Goal: Transaction & Acquisition: Purchase product/service

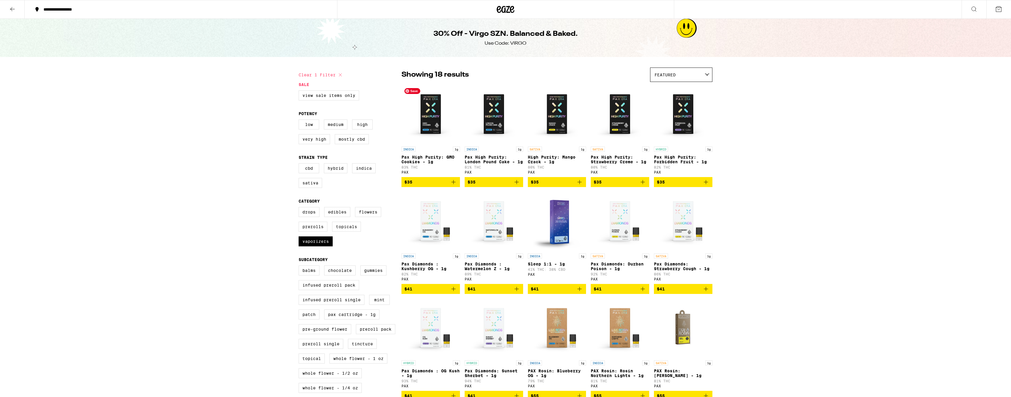
scroll to position [1, 0]
click at [503, 9] on icon at bounding box center [505, 9] width 18 height 11
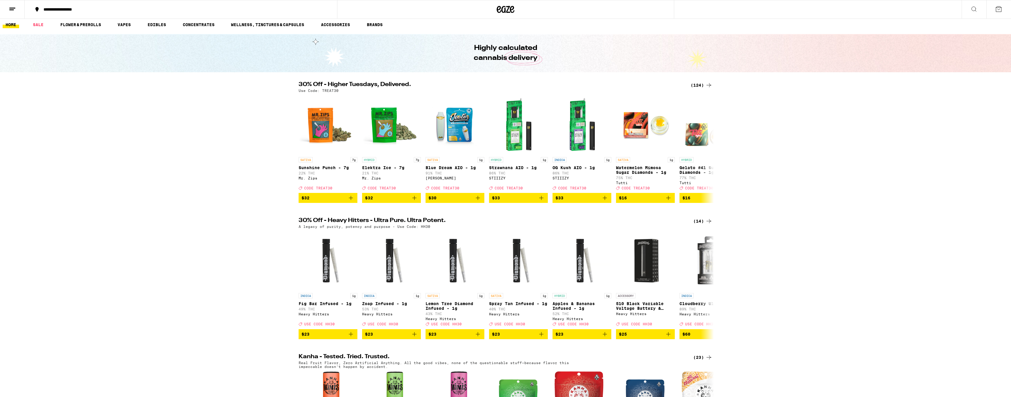
scroll to position [4, 0]
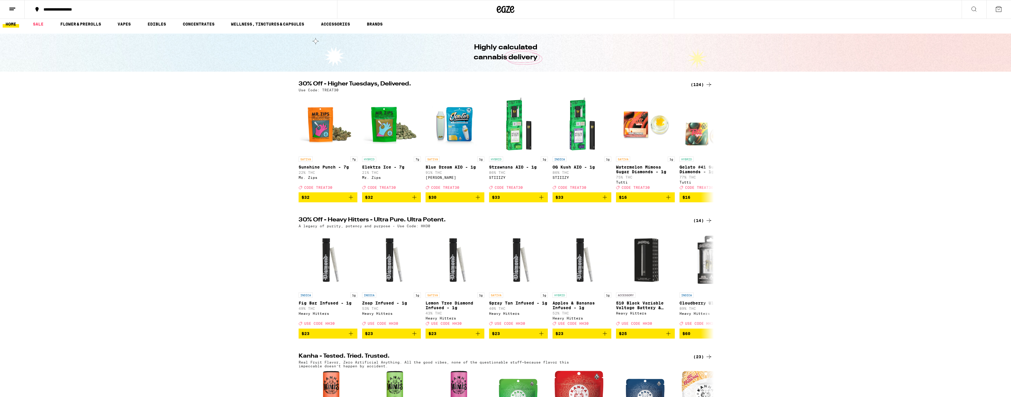
click at [698, 86] on div "(124)" at bounding box center [701, 84] width 22 height 7
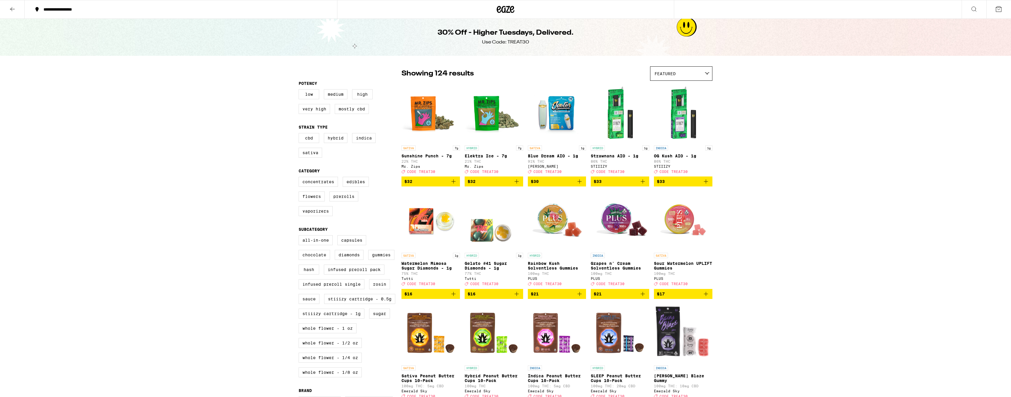
scroll to position [1, 0]
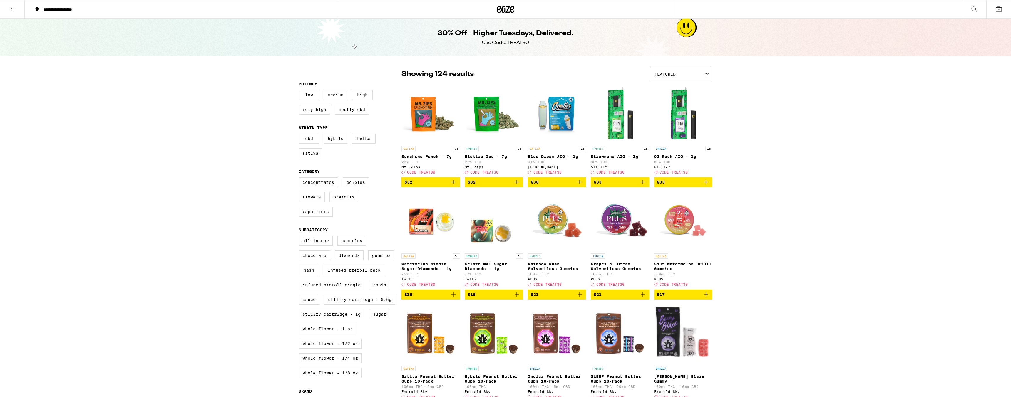
click at [14, 9] on icon at bounding box center [12, 9] width 5 height 4
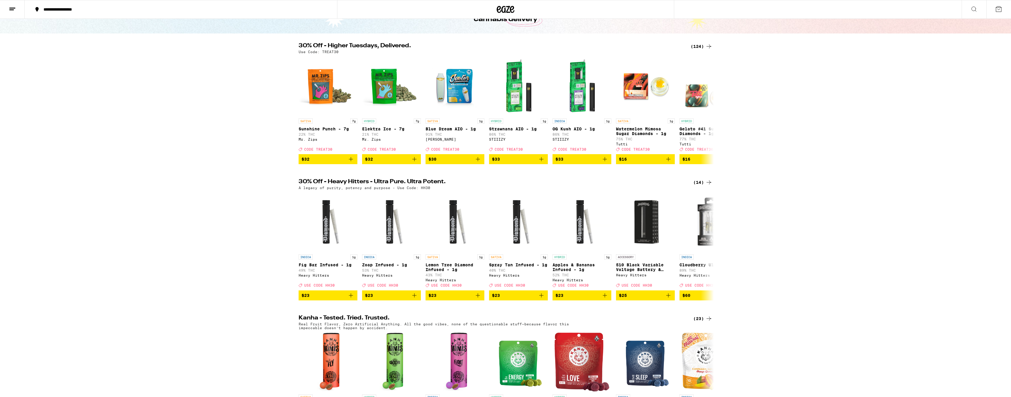
scroll to position [44, 0]
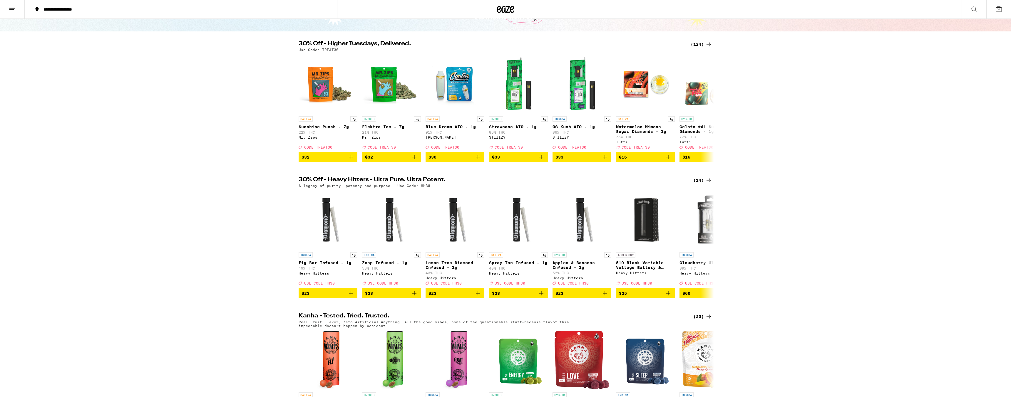
click at [707, 184] on icon at bounding box center [708, 180] width 7 height 7
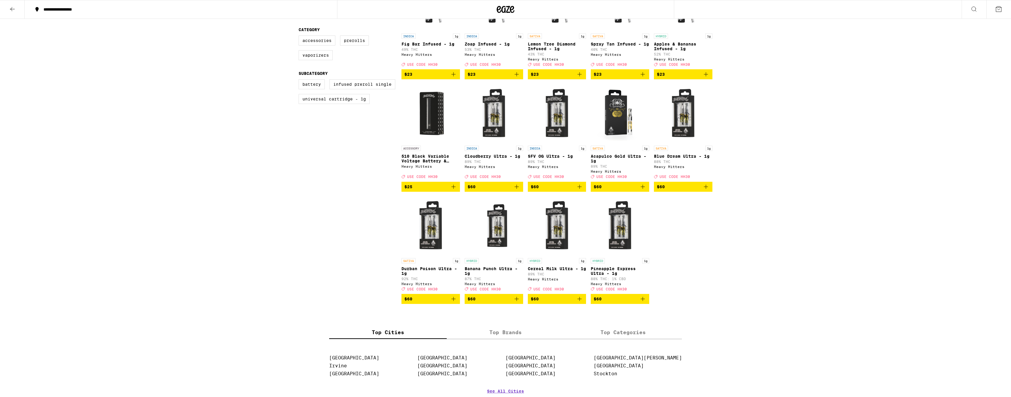
scroll to position [115, 0]
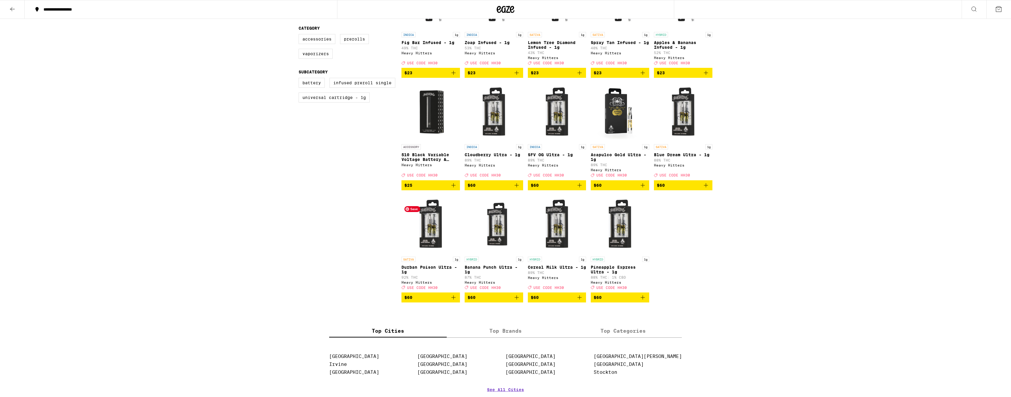
click at [426, 254] on img "Open page for Durban Poison Ultra - 1g from Heavy Hitters" at bounding box center [430, 224] width 58 height 59
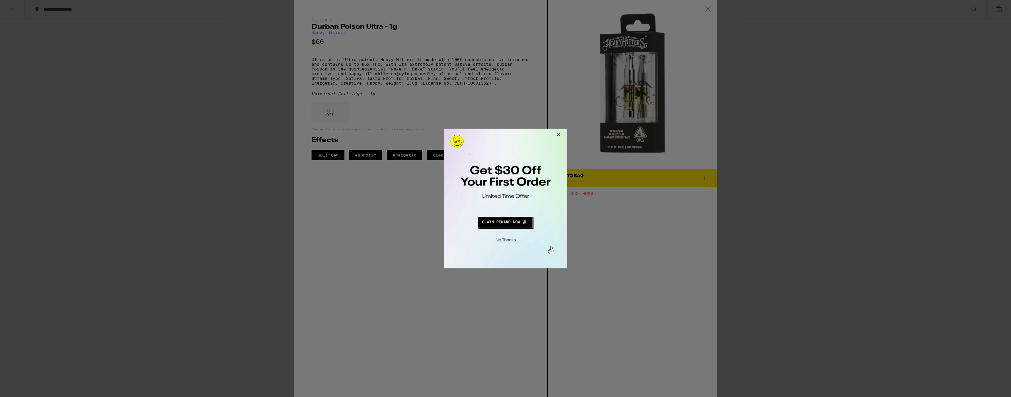
scroll to position [22, 0]
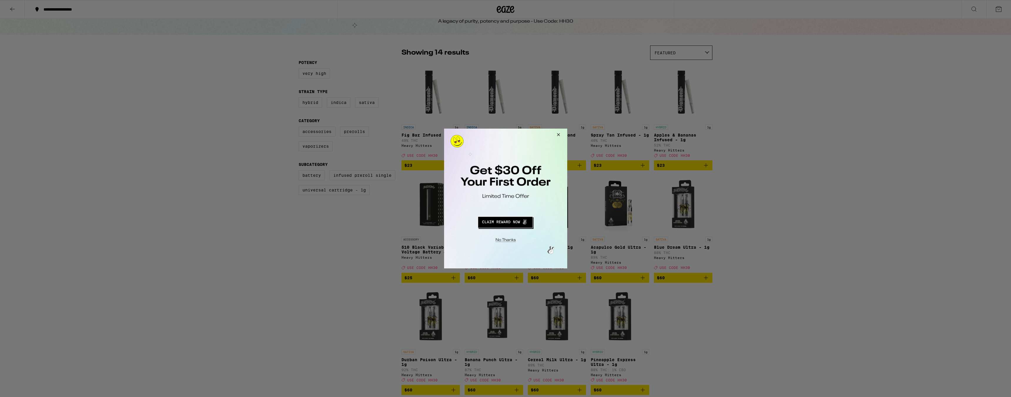
click at [557, 135] on button "Close Modal" at bounding box center [557, 136] width 16 height 14
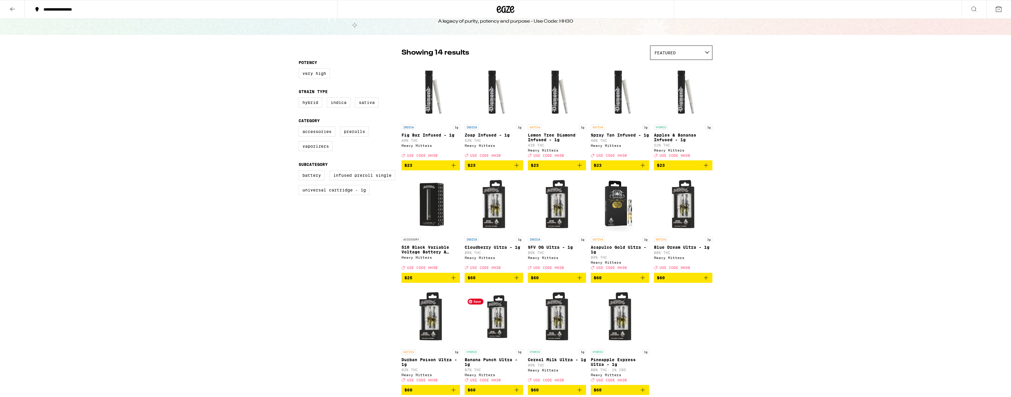
scroll to position [101, 0]
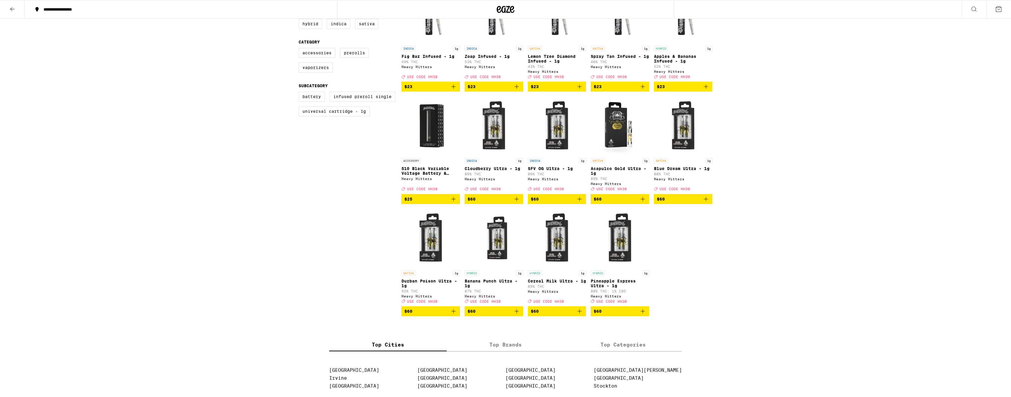
click at [495, 288] on p "Banana Punch Ultra - 1g" at bounding box center [493, 283] width 58 height 9
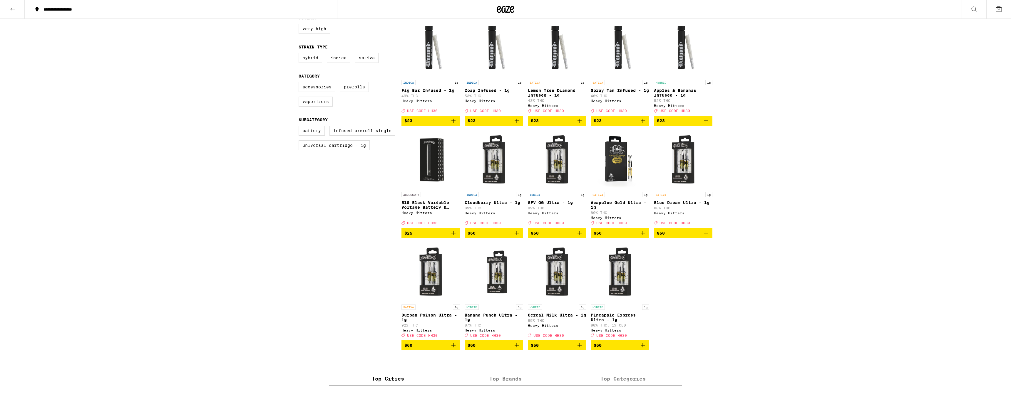
scroll to position [67, 0]
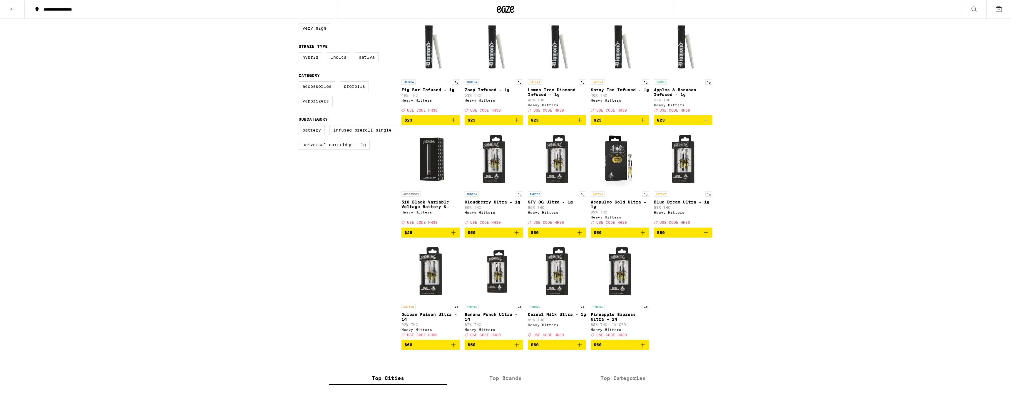
click at [477, 204] on p "Cloudberry Ultra - 1g" at bounding box center [493, 202] width 58 height 5
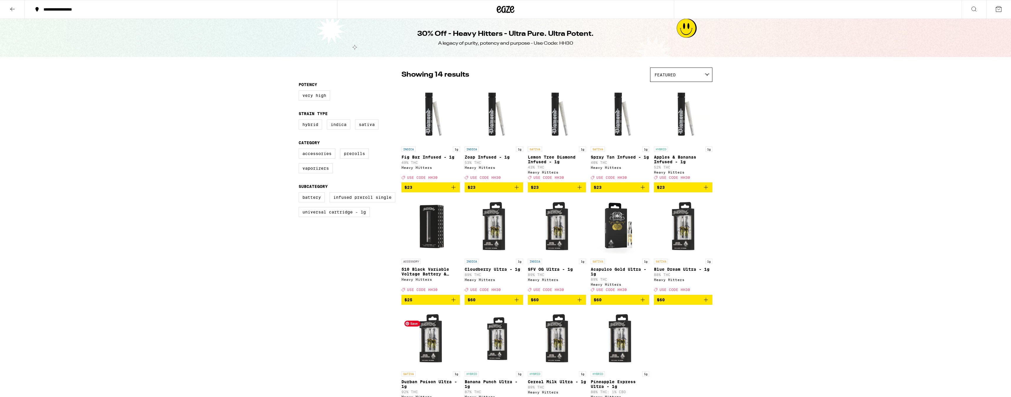
click at [437, 358] on img "Open page for Durban Poison Ultra - 1g from Heavy Hitters" at bounding box center [430, 339] width 58 height 59
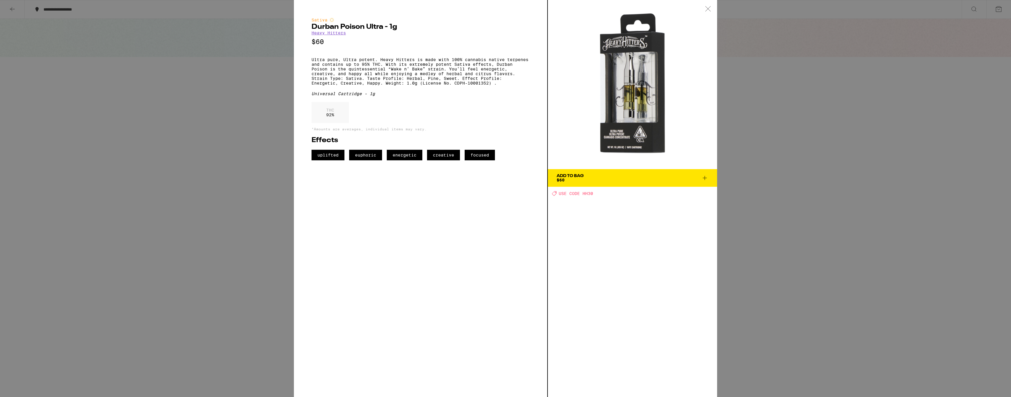
click at [649, 176] on span "Add To Bag $60" at bounding box center [632, 178] width 152 height 8
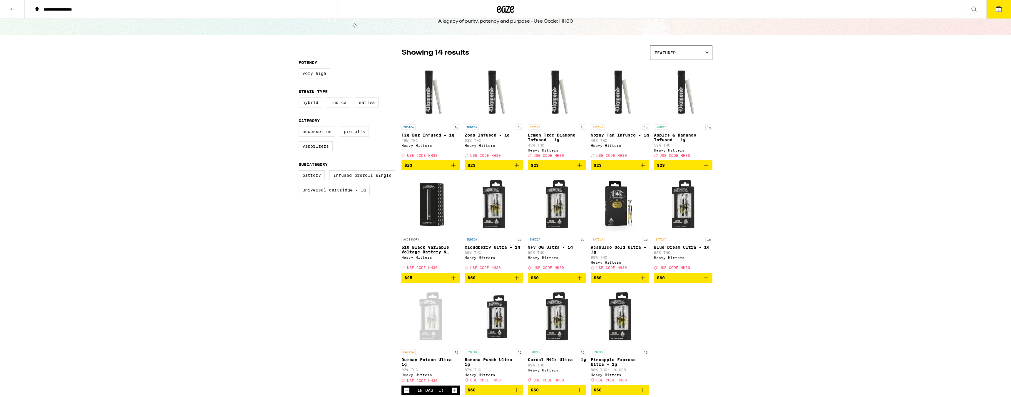
scroll to position [23, 0]
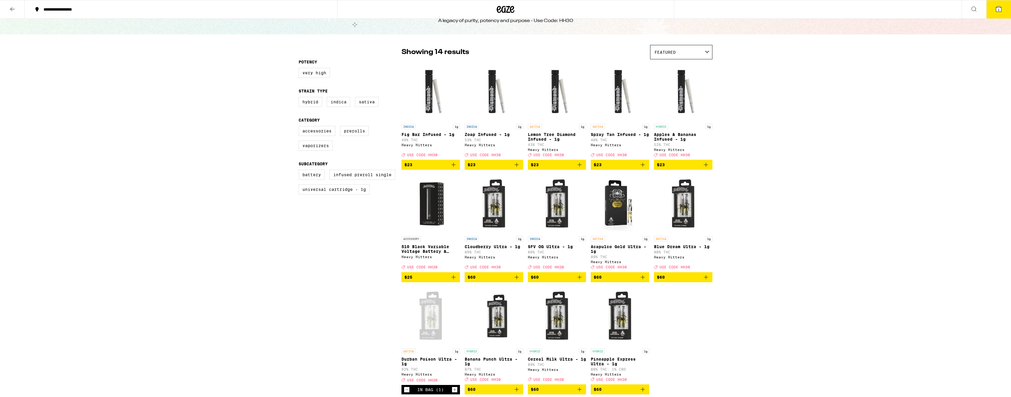
click at [997, 9] on icon at bounding box center [998, 8] width 5 height 5
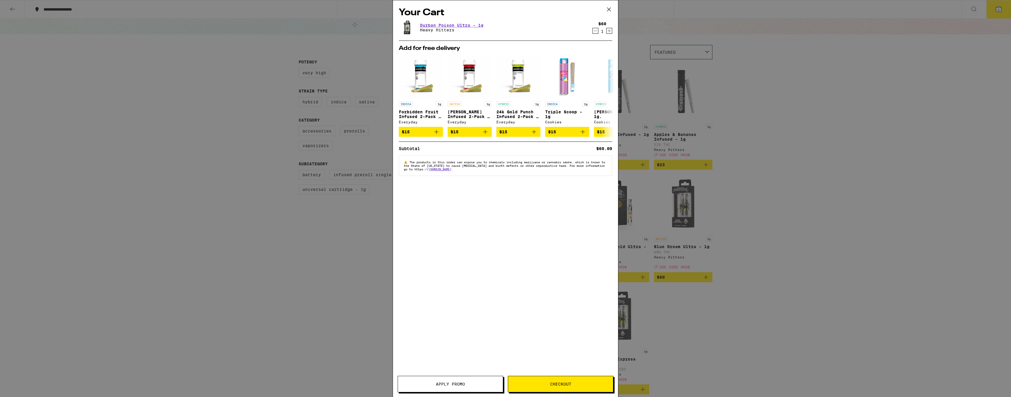
click at [473, 388] on button "Apply Promo" at bounding box center [449, 384] width 105 height 16
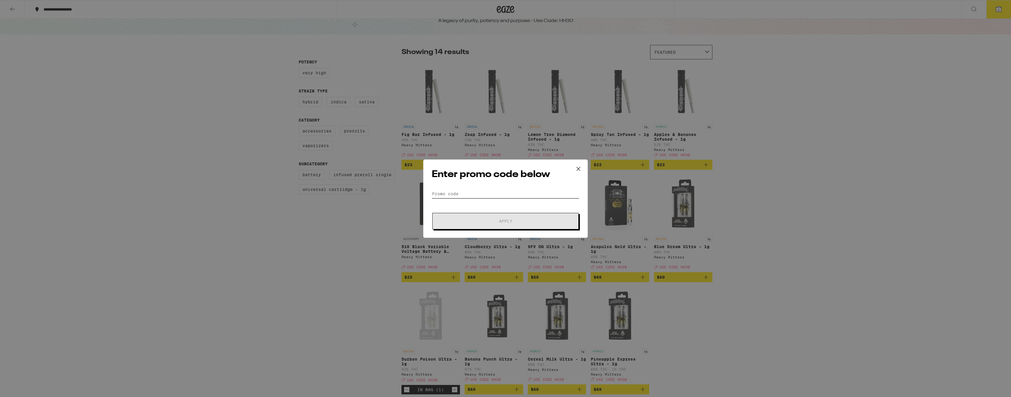
click at [482, 193] on input "Promo Code" at bounding box center [505, 193] width 147 height 9
type input "HH30"
click at [432, 213] on button "Apply" at bounding box center [505, 221] width 146 height 16
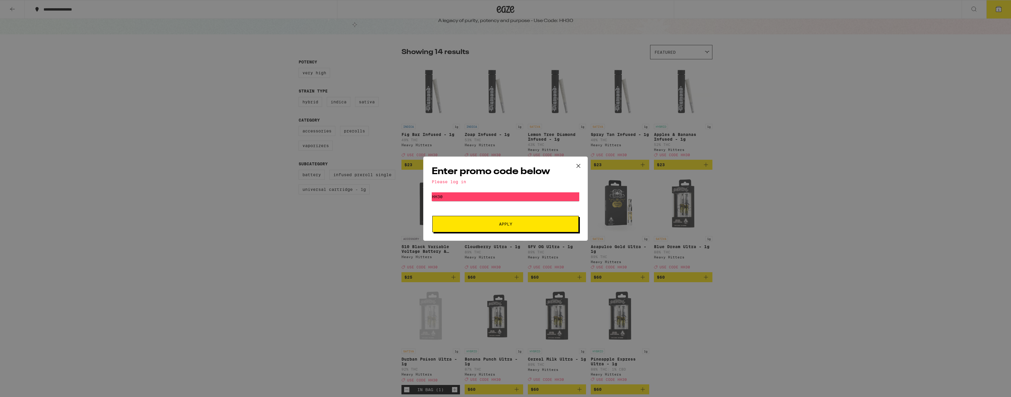
click at [513, 230] on button "Apply" at bounding box center [505, 224] width 146 height 16
click at [454, 180] on div "Please log in" at bounding box center [505, 181] width 147 height 5
click at [831, 93] on div "Enter promo code below Please log in Promo Code HH30 Apply" at bounding box center [505, 198] width 1011 height 397
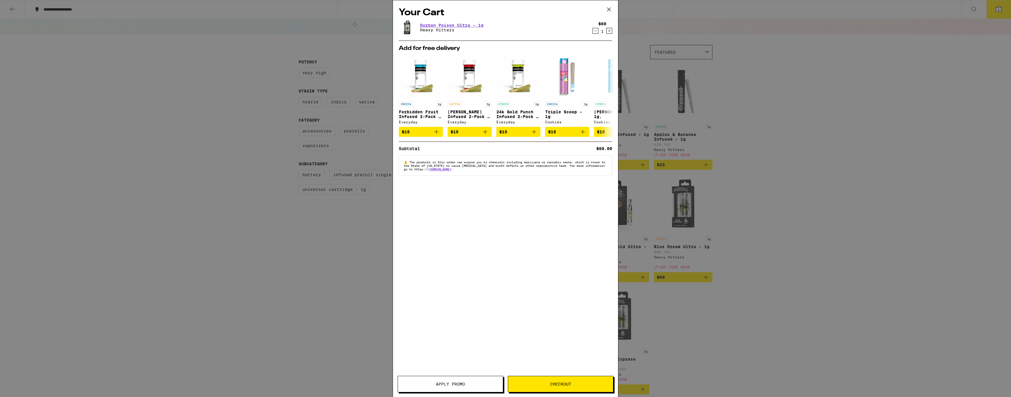
click at [606, 6] on icon at bounding box center [608, 9] width 9 height 9
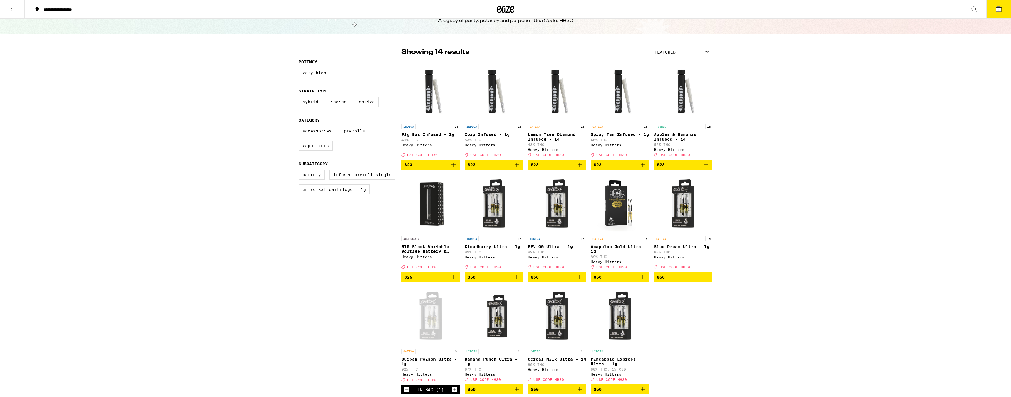
click at [999, 7] on icon at bounding box center [998, 8] width 5 height 5
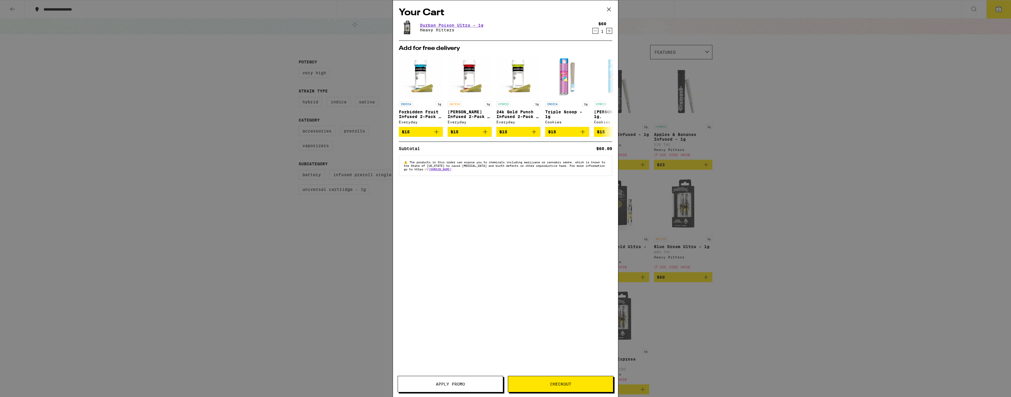
drag, startPoint x: 203, startPoint y: 56, endPoint x: 102, endPoint y: 29, distance: 104.8
click at [203, 56] on div "Your Cart Durban Poison Ultra - 1g Heavy Hitters $60 1 Add for free delivery IN…" at bounding box center [505, 198] width 1011 height 397
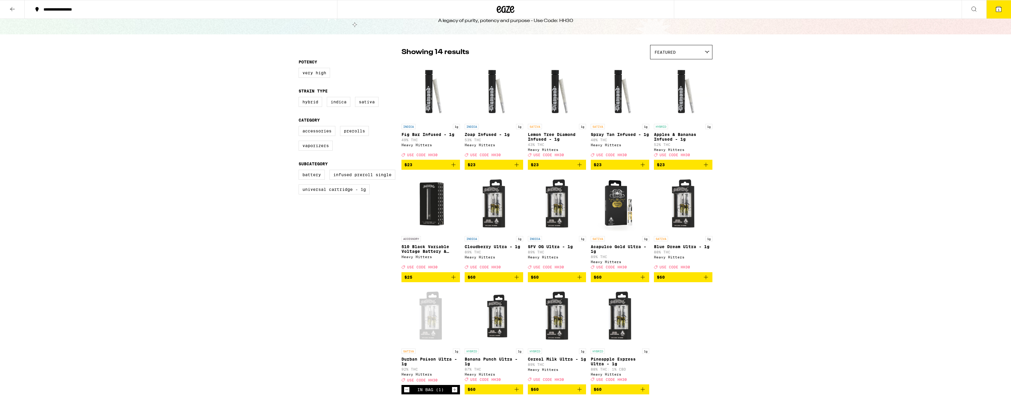
click at [10, 10] on icon at bounding box center [12, 9] width 7 height 7
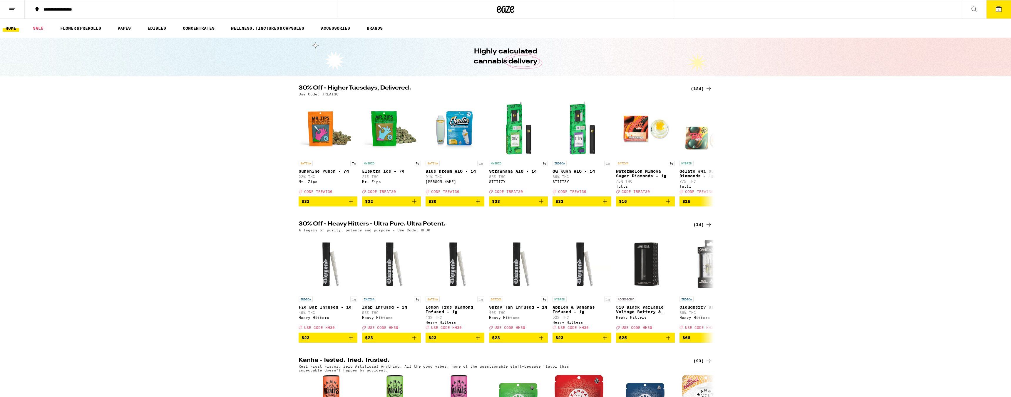
click at [10, 11] on icon at bounding box center [12, 9] width 7 height 7
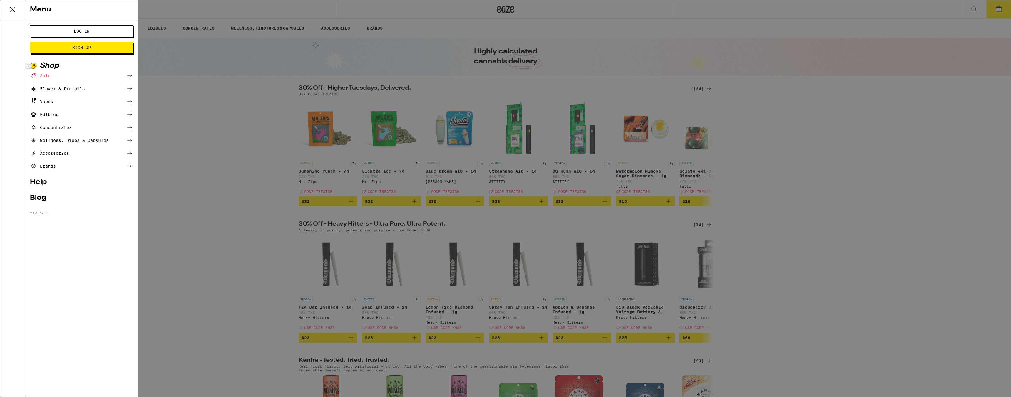
click at [62, 34] on button "Log In" at bounding box center [81, 31] width 103 height 12
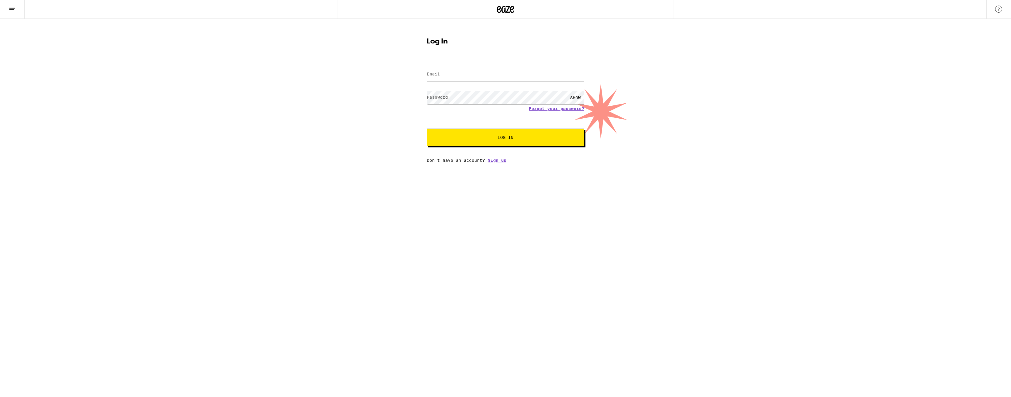
type input "tuudes@gmail.com"
click at [477, 143] on button "Log In" at bounding box center [505, 138] width 157 height 18
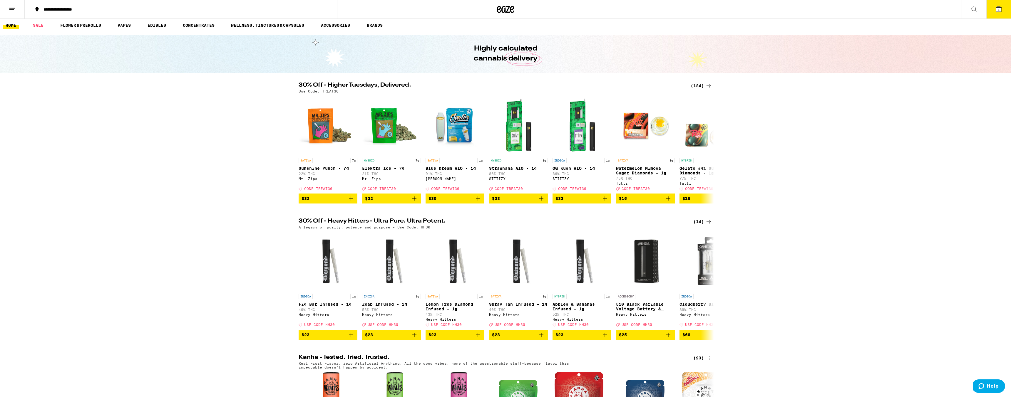
scroll to position [2, 0]
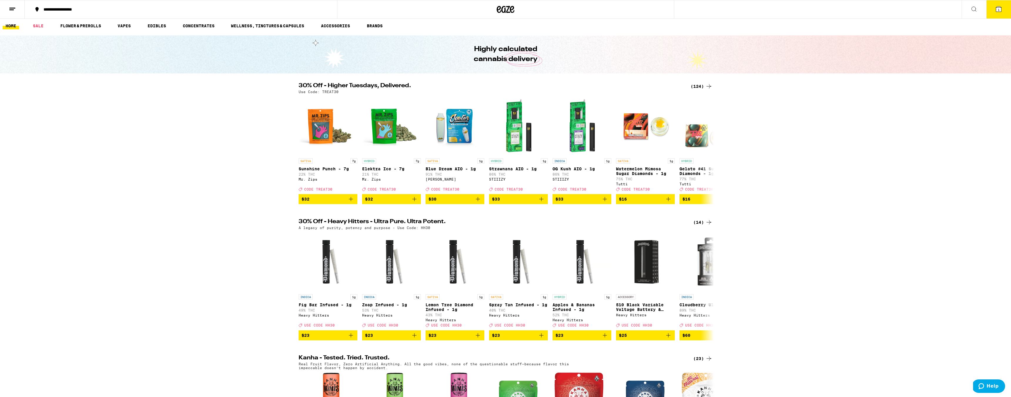
click at [996, 10] on icon at bounding box center [998, 8] width 5 height 5
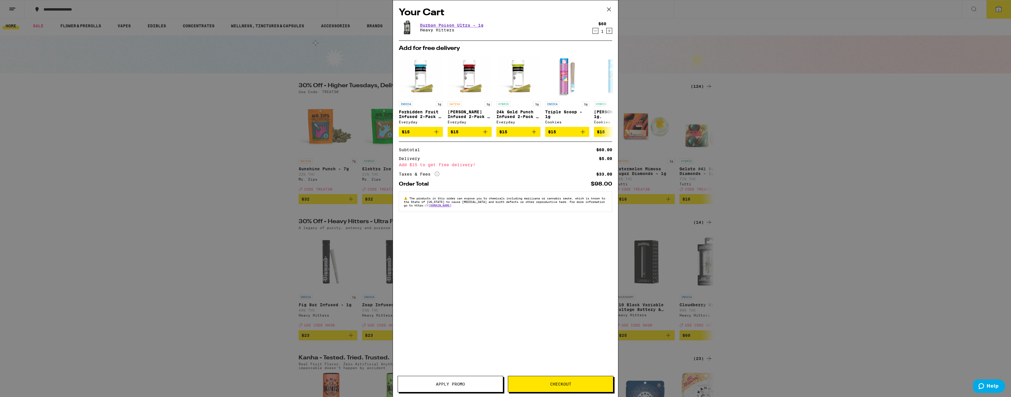
click at [612, 10] on icon at bounding box center [608, 9] width 9 height 9
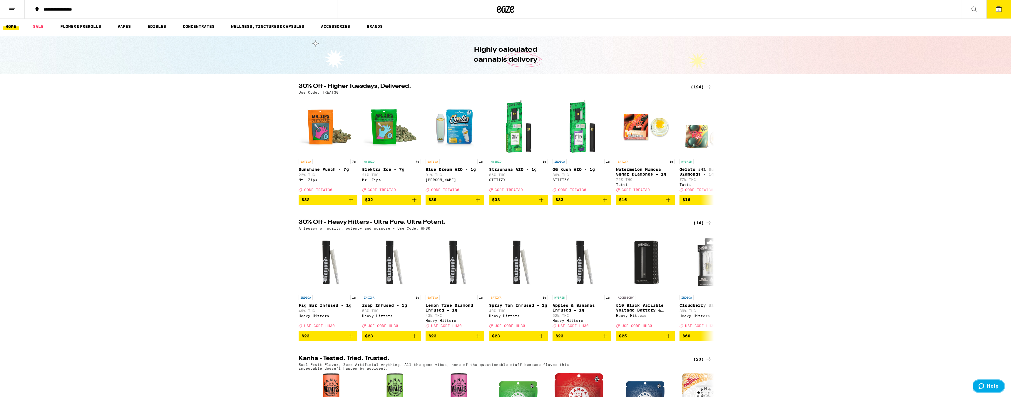
click at [982, 385] on icon "Help" at bounding box center [981, 386] width 6 height 6
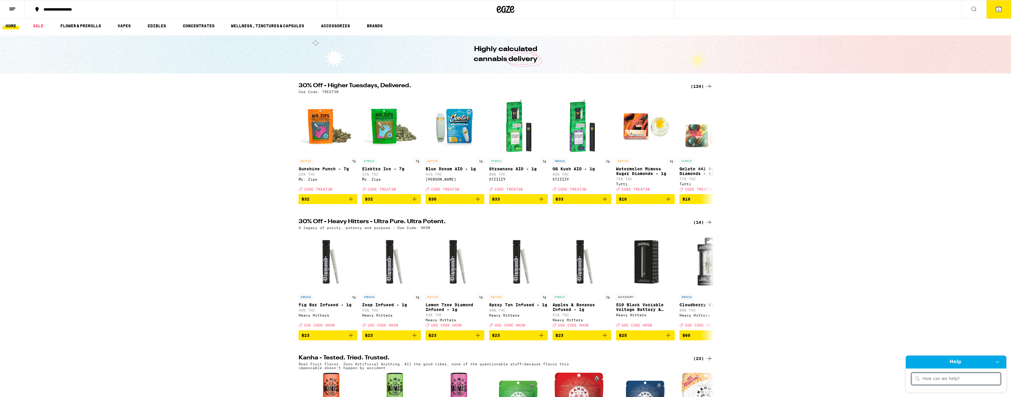
scroll to position [3, 0]
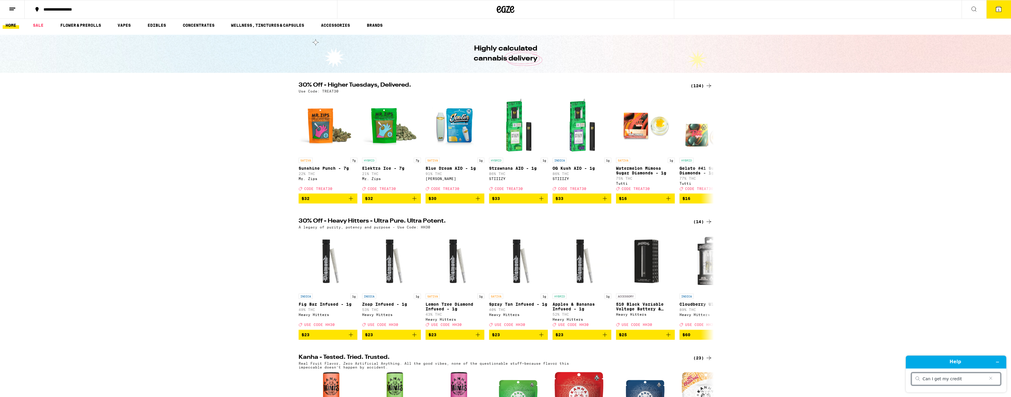
type input "Can I get my credit?"
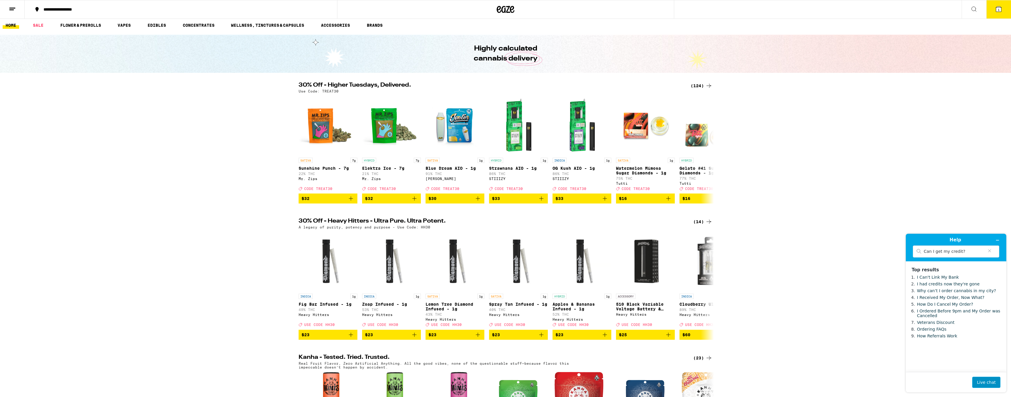
click at [985, 382] on button "Live chat" at bounding box center [986, 382] width 28 height 11
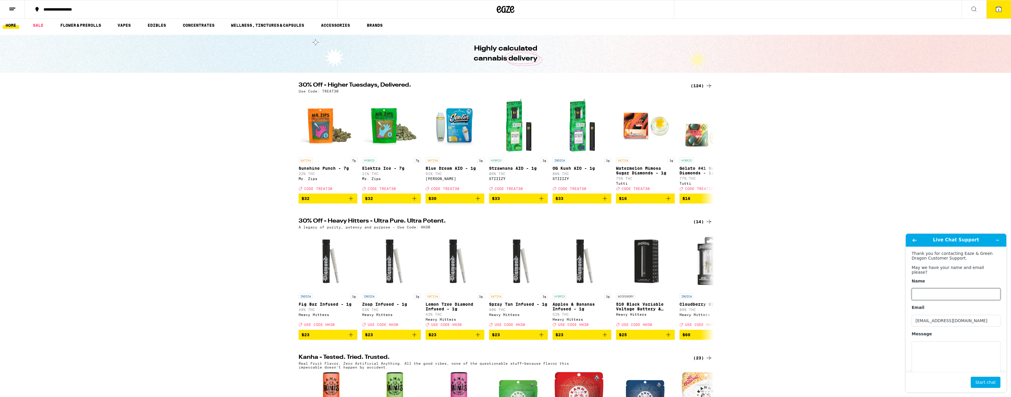
click at [932, 292] on input "Name" at bounding box center [955, 294] width 89 height 12
type input "DNIWL"
click at [944, 288] on input "DNIWL" at bounding box center [955, 294] width 89 height 12
type input "Daniel"
type textarea "Can I get my $20 credit I was textd about?"
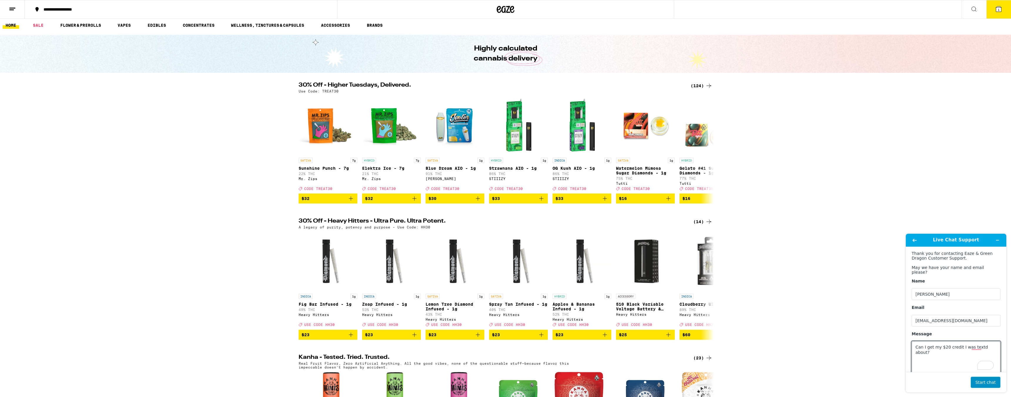
click at [981, 381] on button "Start chat" at bounding box center [985, 382] width 30 height 11
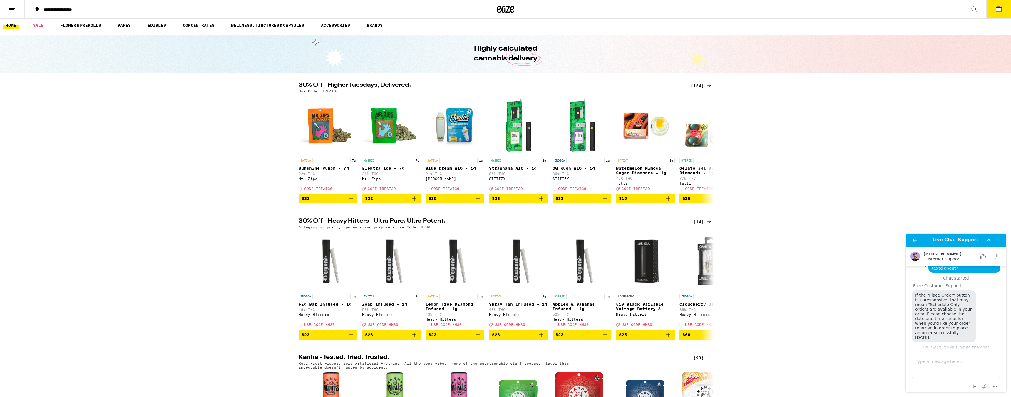
scroll to position [50, 0]
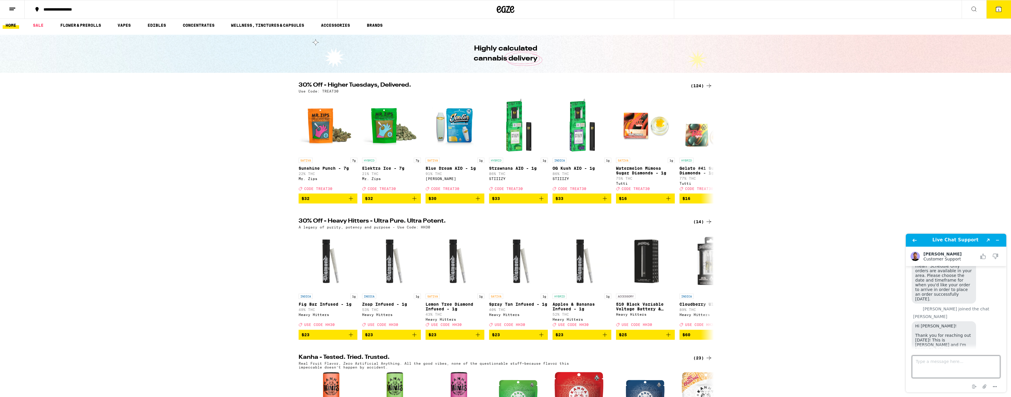
click at [959, 360] on textarea "Type a message here..." at bounding box center [956, 367] width 88 height 22
type textarea "Hi Luis - hope all is well!"
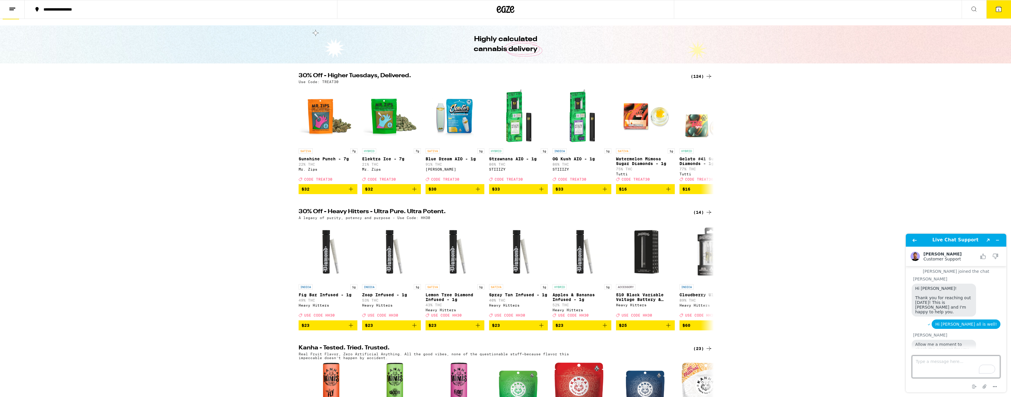
scroll to position [169, 0]
click at [957, 370] on textarea "Type a message here..." at bounding box center [956, 367] width 88 height 22
click at [947, 364] on textarea "Type a message here..." at bounding box center [956, 367] width 88 height 22
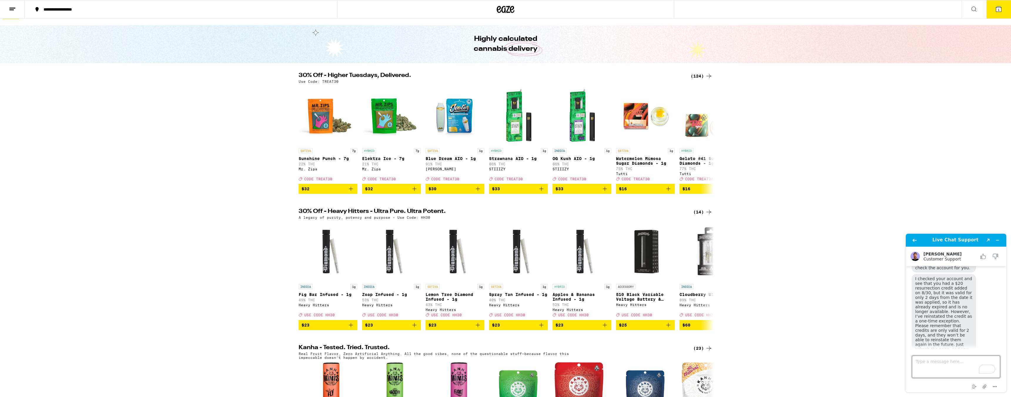
click at [951, 364] on textarea "Type a message here..." at bounding box center [956, 367] width 88 height 22
type textarea "Are"
type textarea "T"
type textarea "FIRST"
type textarea "First, thanks so much, right on, appreciate the help. Second, are they always o…"
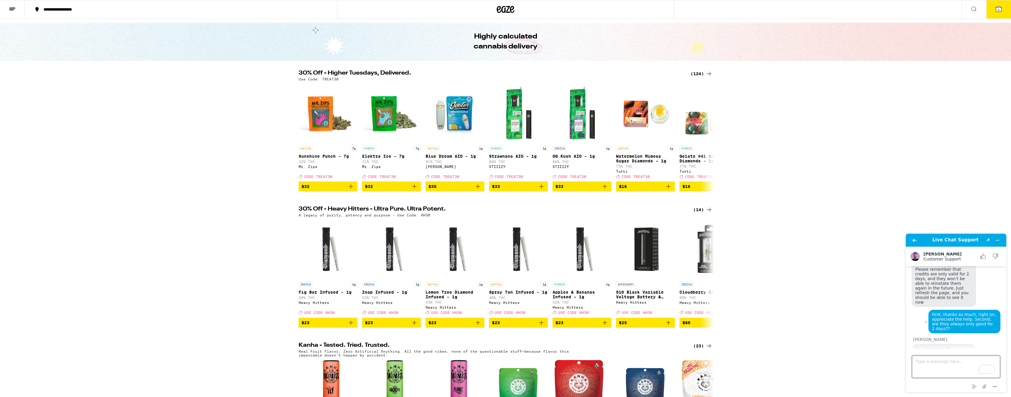
scroll to position [16, 0]
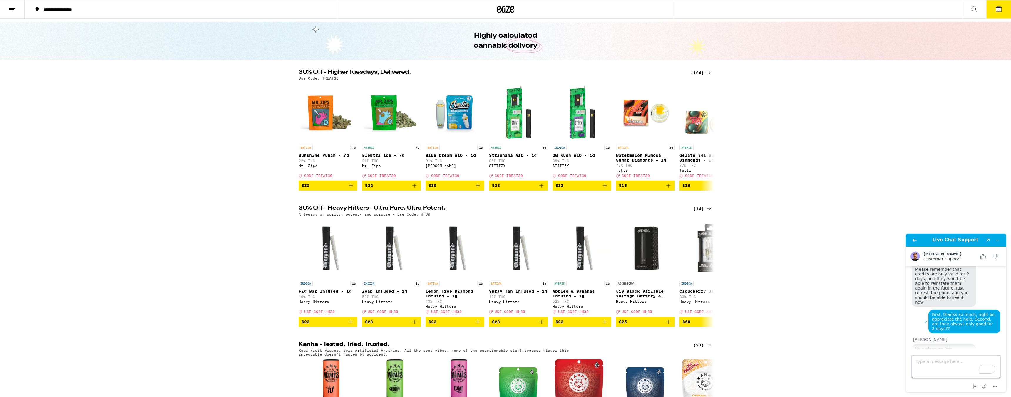
click at [947, 369] on textarea "Type a message here..." at bounding box center [956, 367] width 88 height 22
type textarea "ok got it. thank you. Have a nice rest of your day."
click at [1002, 10] on button "1" at bounding box center [998, 9] width 25 height 18
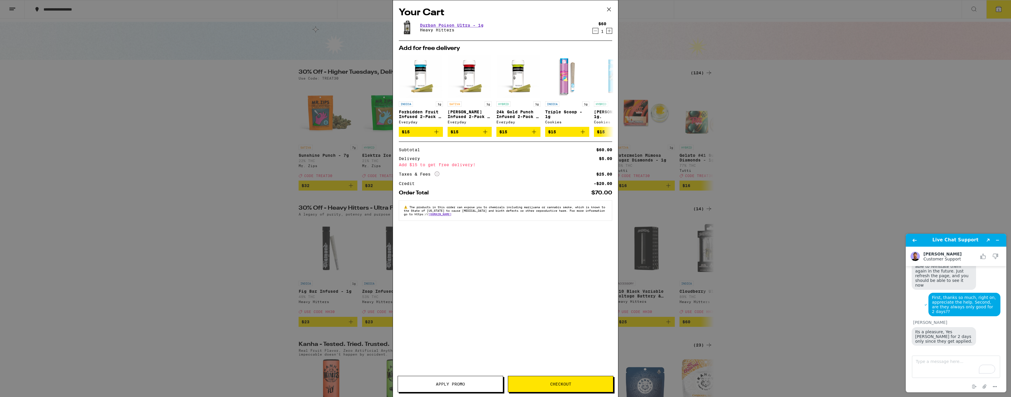
scroll to position [244, 0]
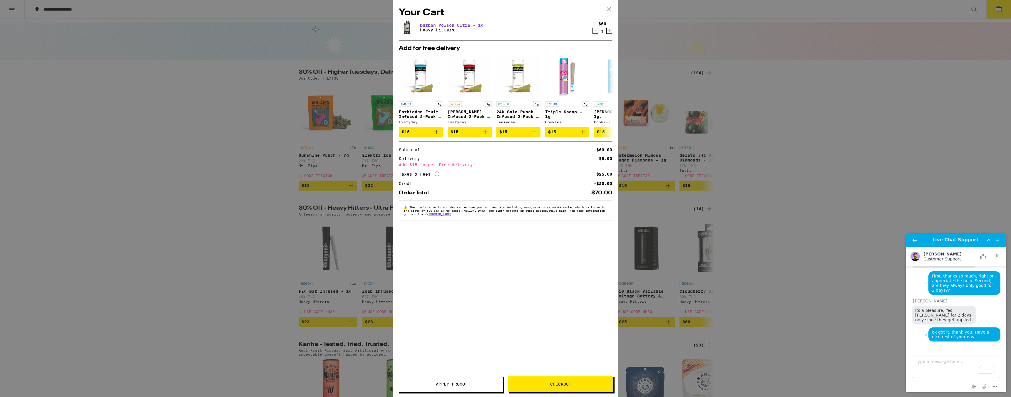
click at [246, 157] on div "Your Cart Durban Poison Ultra - 1g Heavy Hitters $60 1 Add for free delivery IN…" at bounding box center [505, 198] width 1011 height 397
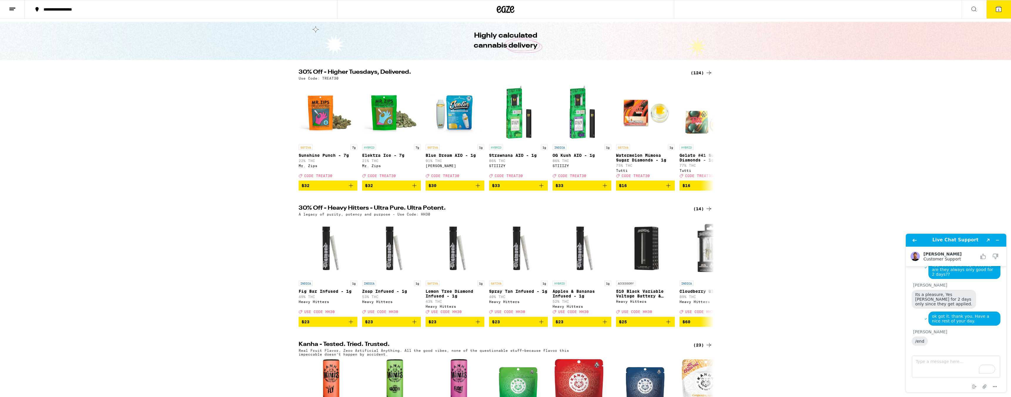
scroll to position [321, 0]
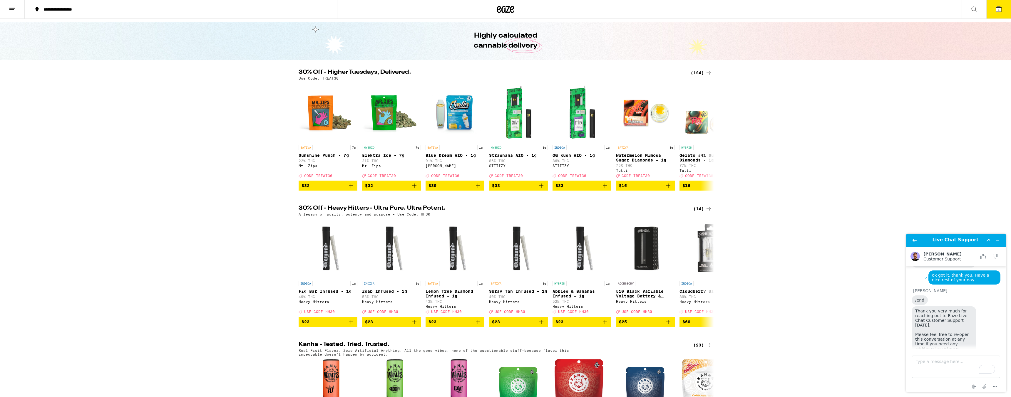
click at [707, 212] on icon at bounding box center [708, 208] width 7 height 7
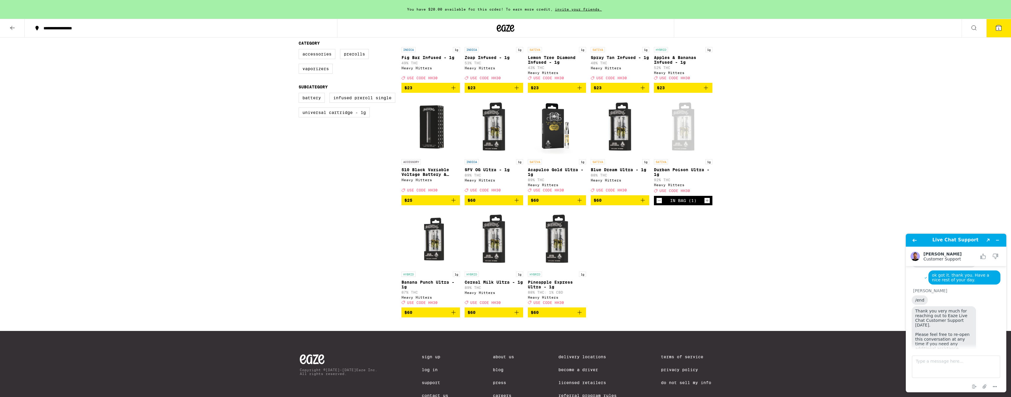
scroll to position [119, 0]
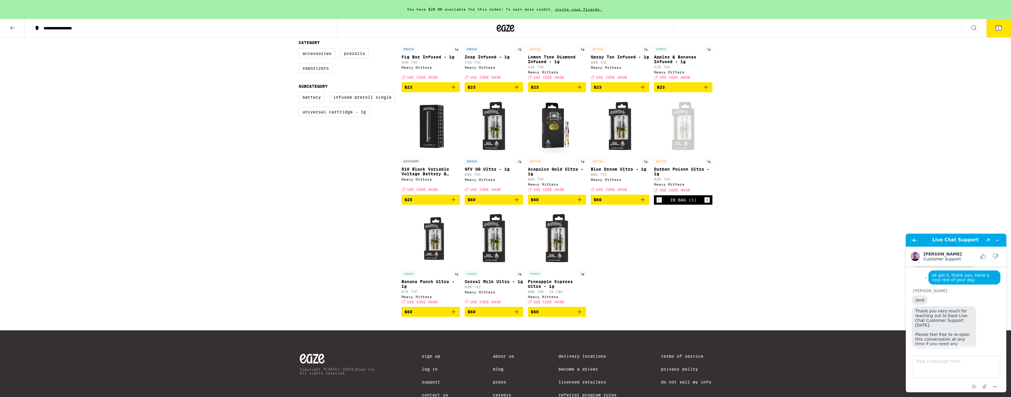
click at [517, 316] on icon "Add to bag" at bounding box center [516, 311] width 7 height 7
click at [998, 30] on span "2" at bounding box center [998, 29] width 2 height 4
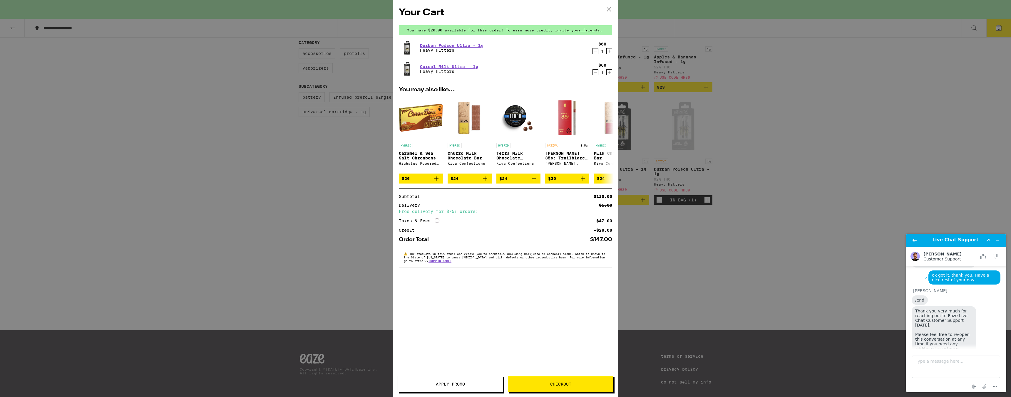
click at [451, 387] on button "Apply Promo" at bounding box center [449, 384] width 105 height 16
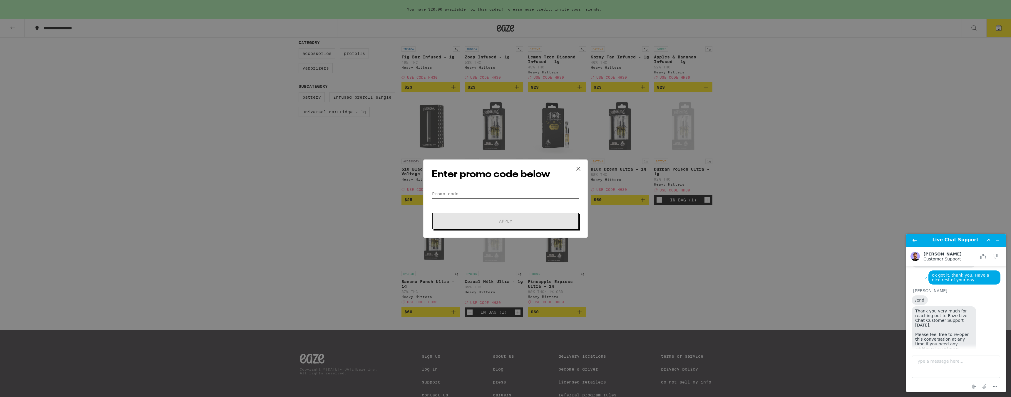
click at [452, 194] on input "Promo Code" at bounding box center [505, 193] width 147 height 9
type input "HH30"
click at [450, 217] on button "Apply" at bounding box center [505, 221] width 146 height 16
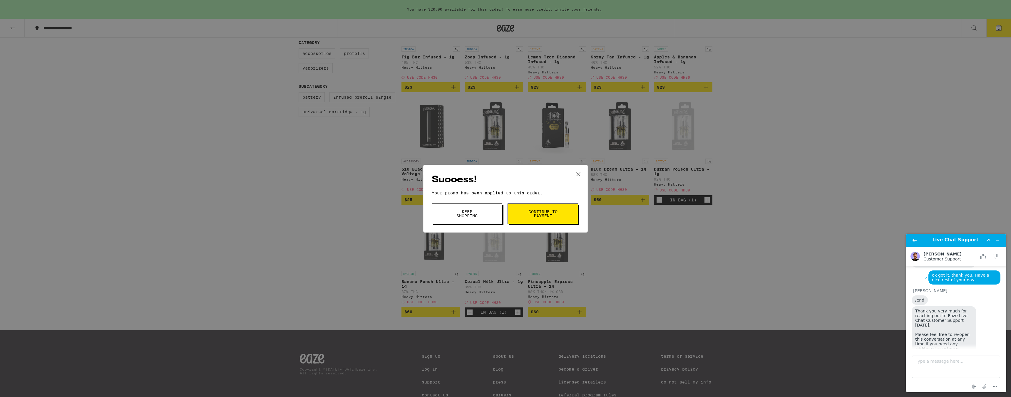
click at [528, 210] on span "Continue to payment" at bounding box center [543, 214] width 30 height 8
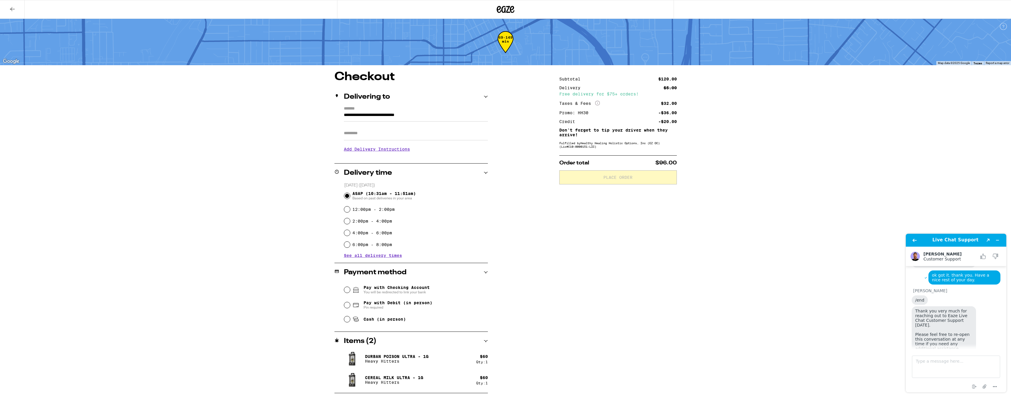
scroll to position [349, 0]
click at [408, 288] on span "Pay with Checking Account You will be redirected to link your bank" at bounding box center [396, 289] width 66 height 9
click at [350, 288] on input "Pay with Checking Account You will be redirected to link your bank" at bounding box center [347, 290] width 6 height 6
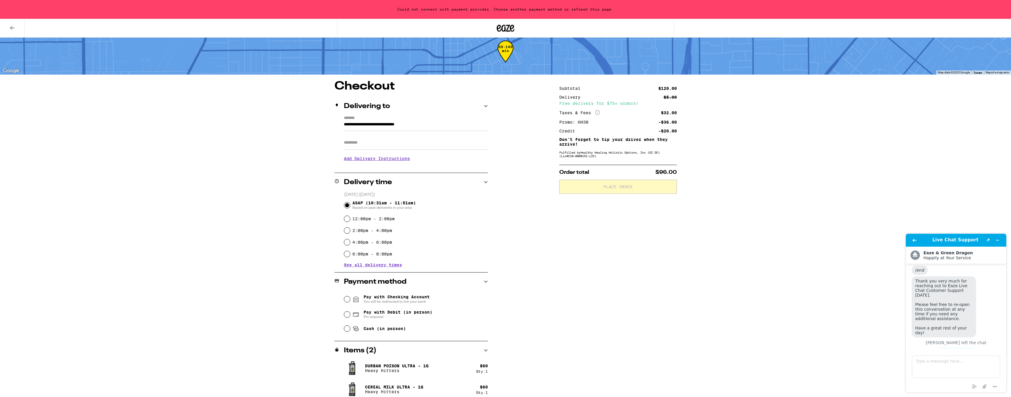
scroll to position [15, 0]
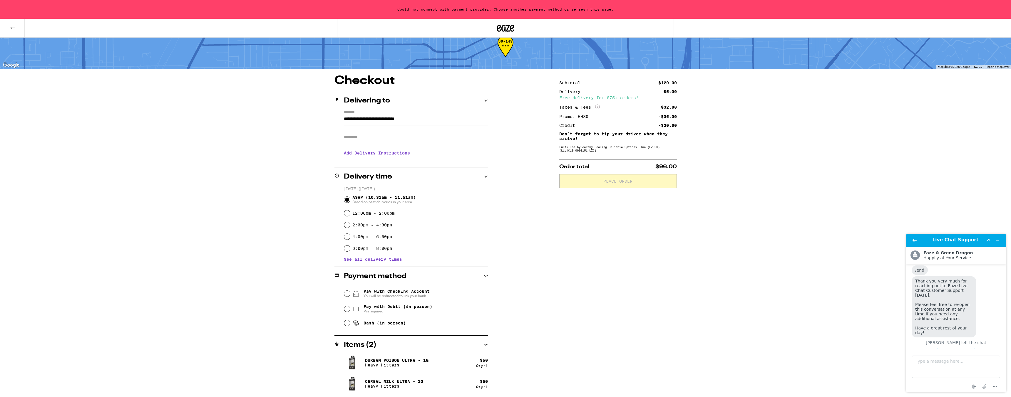
click at [376, 306] on span "Pay with Debit (in person)" at bounding box center [397, 306] width 69 height 5
click at [350, 306] on input "Pay with Debit (in person) Pin required" at bounding box center [347, 309] width 6 height 6
radio input "true"
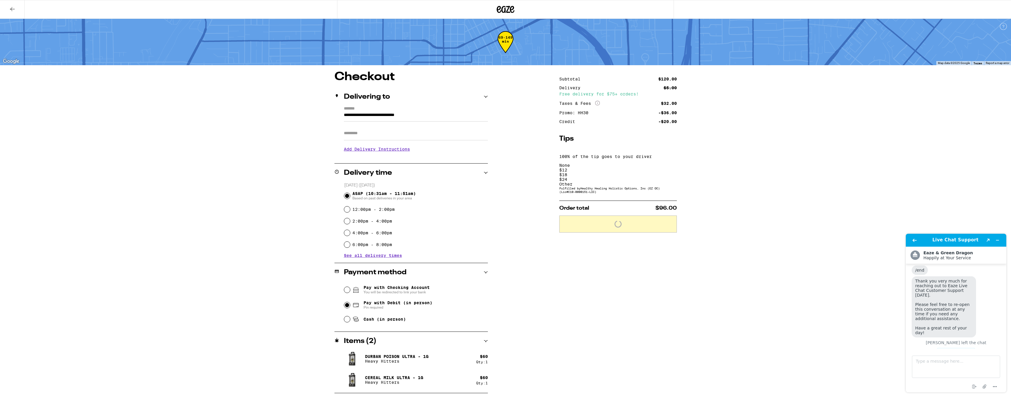
click at [377, 305] on span "Pay with Debit (in person)" at bounding box center [397, 303] width 69 height 5
click at [350, 306] on input "Pay with Debit (in person) Pin required" at bounding box center [347, 305] width 6 height 6
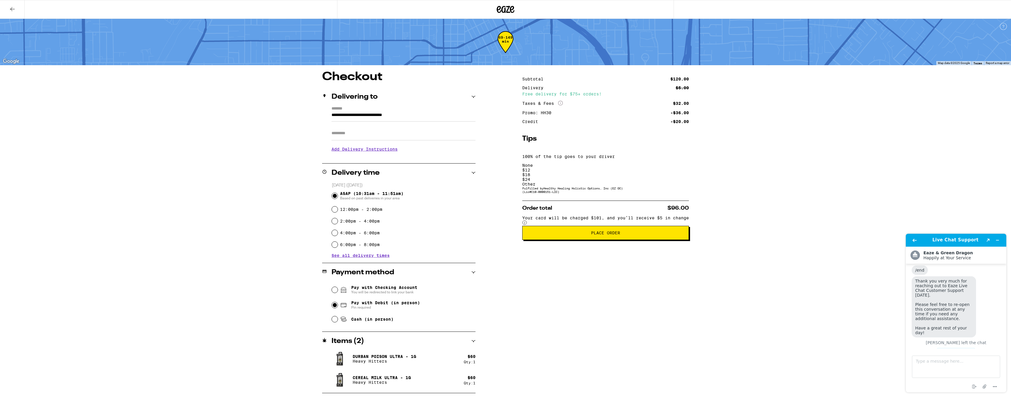
click at [392, 322] on span "Cash (in person)" at bounding box center [372, 319] width 42 height 5
click at [338, 322] on input "Cash (in person)" at bounding box center [335, 319] width 6 height 6
radio input "true"
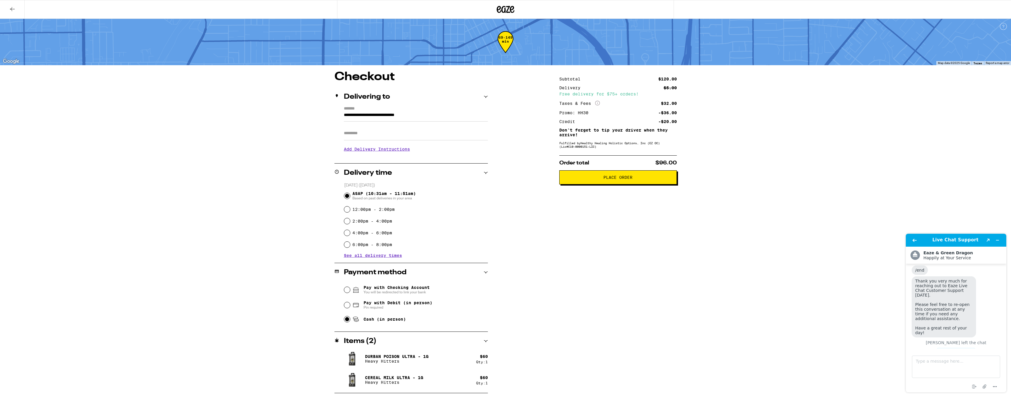
click at [395, 303] on span "Pay with Debit (in person)" at bounding box center [397, 303] width 69 height 5
click at [350, 303] on input "Pay with Debit (in person) Pin required" at bounding box center [347, 305] width 6 height 6
radio input "true"
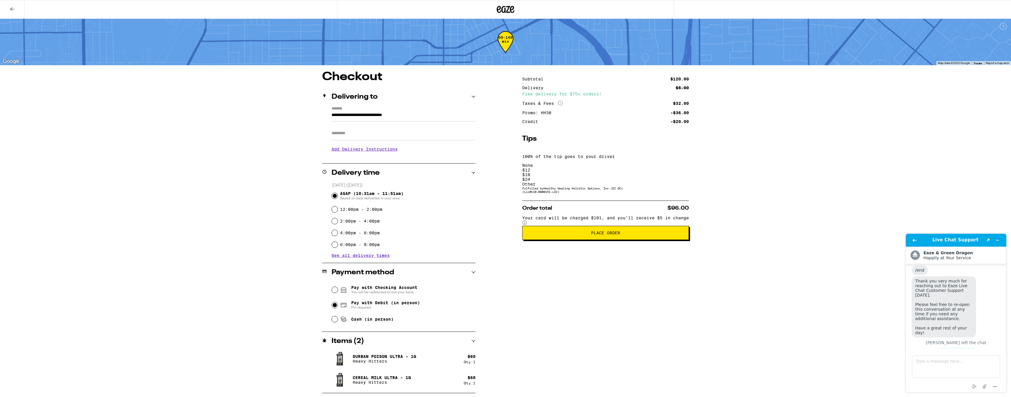
click at [613, 231] on span "Place Order" at bounding box center [605, 233] width 29 height 4
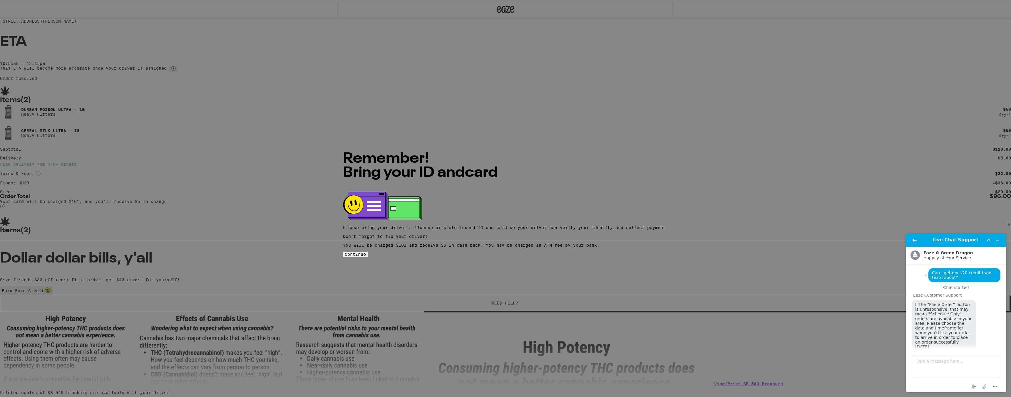
scroll to position [349, 0]
click at [366, 252] on span "Continue" at bounding box center [355, 254] width 21 height 5
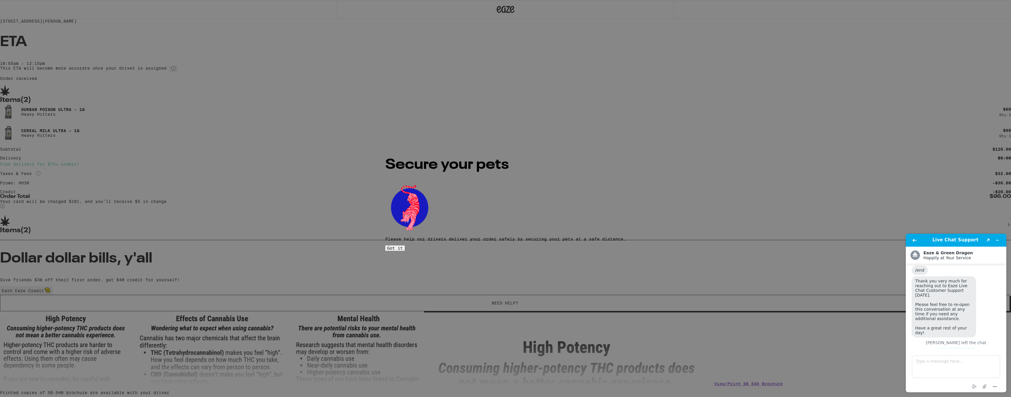
click at [405, 246] on button "Got it" at bounding box center [394, 248] width 19 height 5
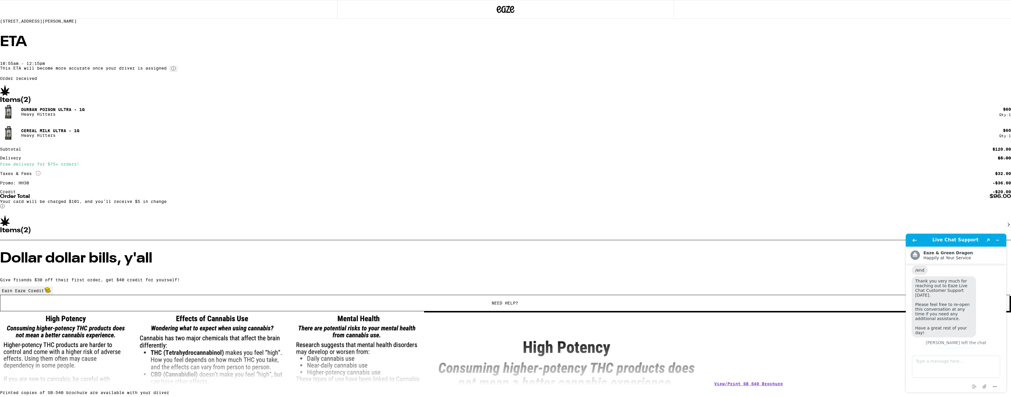
click at [318, 177] on div "655 N Poinsettia St Santa Ana 92701 ETA 10:55am - 12:15pm This ETA will become …" at bounding box center [505, 197] width 1011 height 395
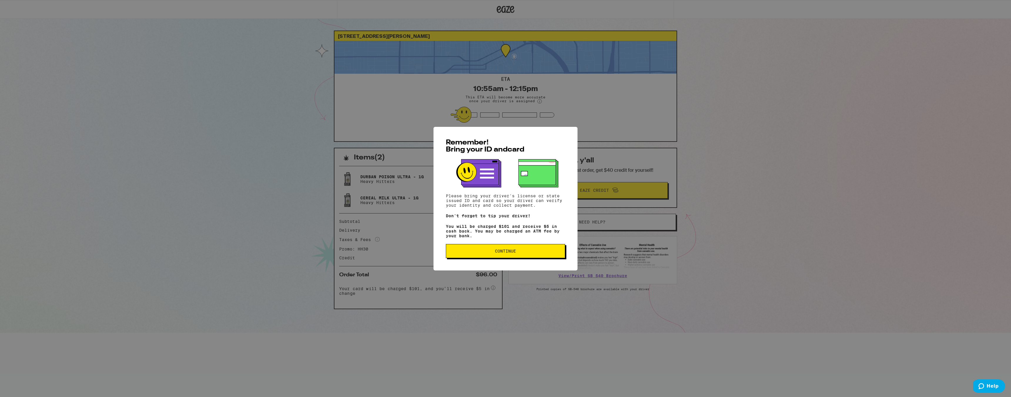
click at [503, 253] on span "Continue" at bounding box center [505, 251] width 21 height 4
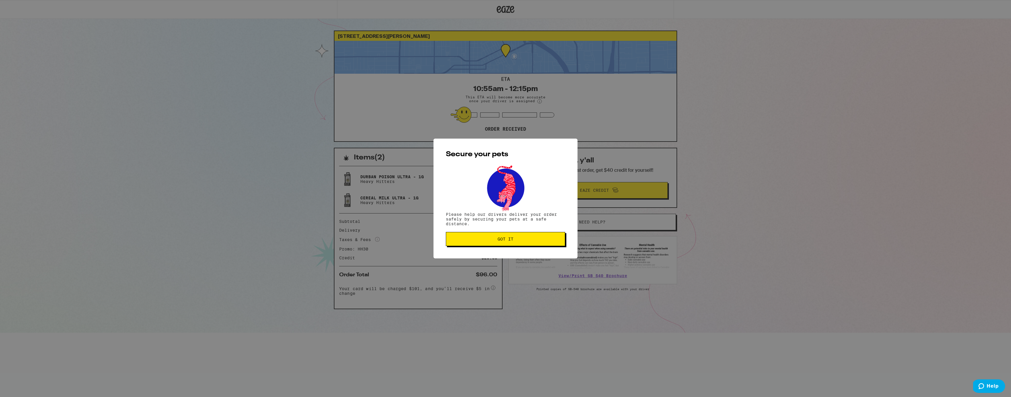
click at [509, 239] on span "Got it" at bounding box center [505, 239] width 16 height 4
